Goal: Find specific page/section: Find specific page/section

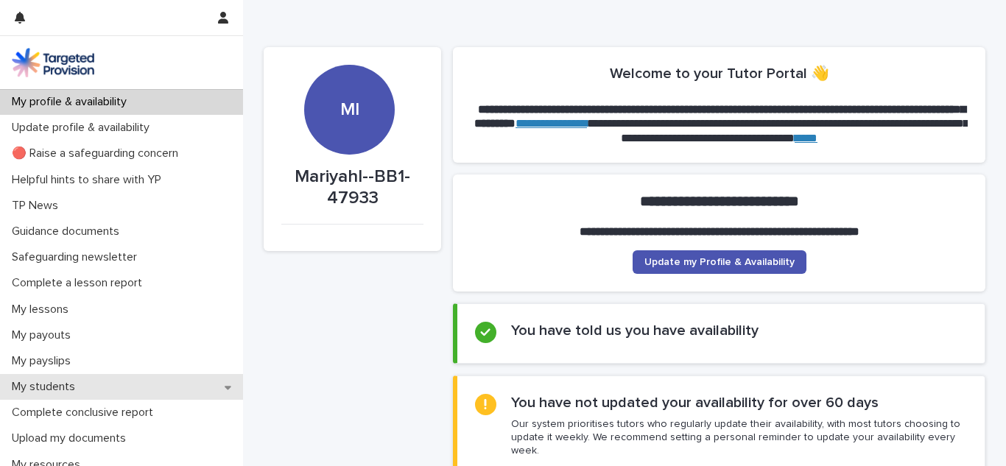
click at [134, 382] on div "My students" at bounding box center [121, 387] width 243 height 26
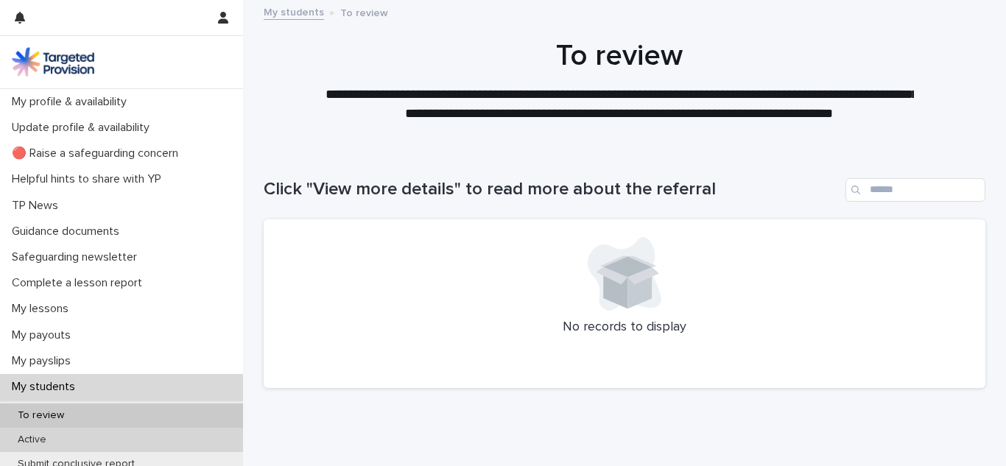
click at [138, 436] on div "Active" at bounding box center [121, 440] width 243 height 24
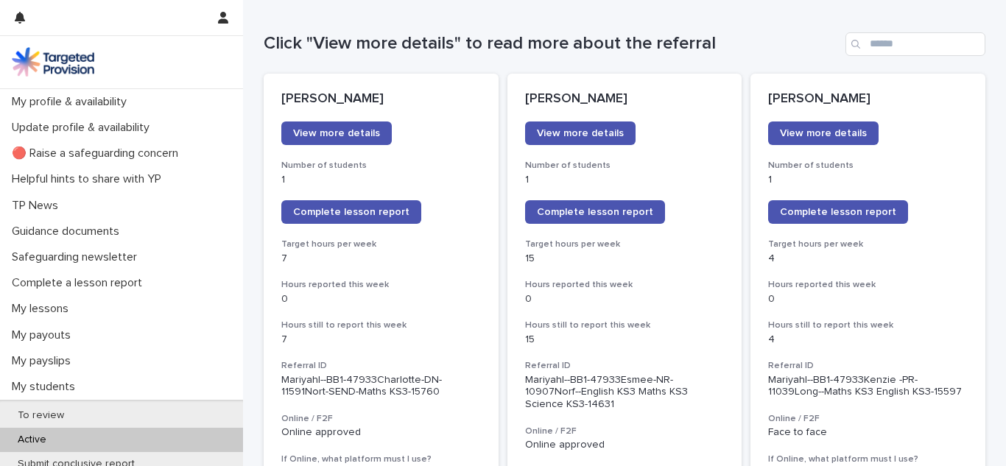
scroll to position [113, 0]
